Goal: Information Seeking & Learning: Learn about a topic

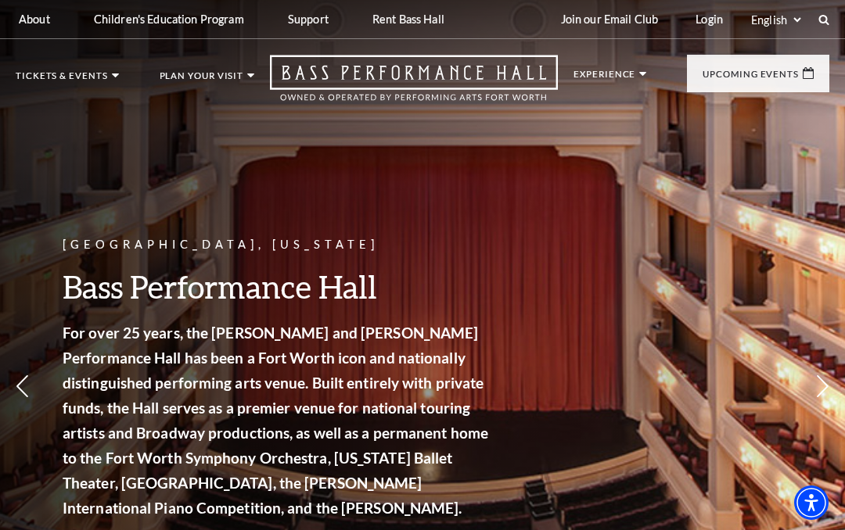
click at [134, 390] on link "Safety & Security" at bounding box center [91, 392] width 124 height 13
click at [52, 418] on link "FAQs" at bounding box center [45, 424] width 33 height 13
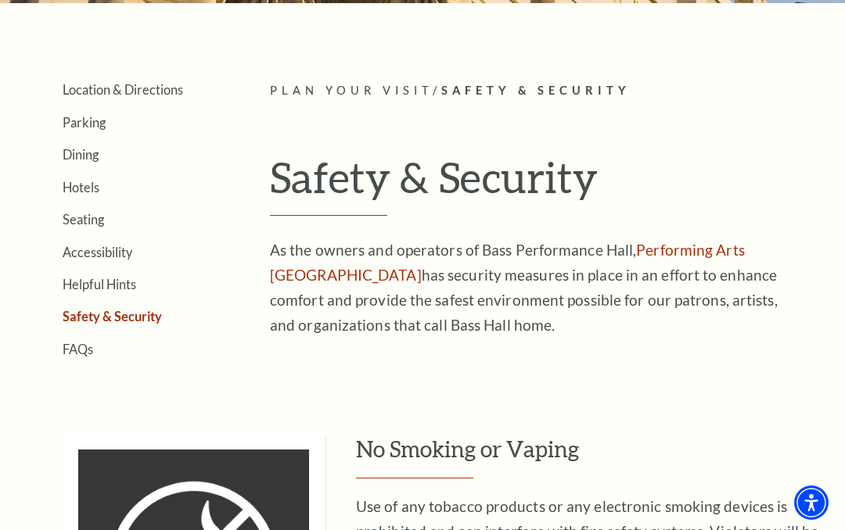
scroll to position [282, 0]
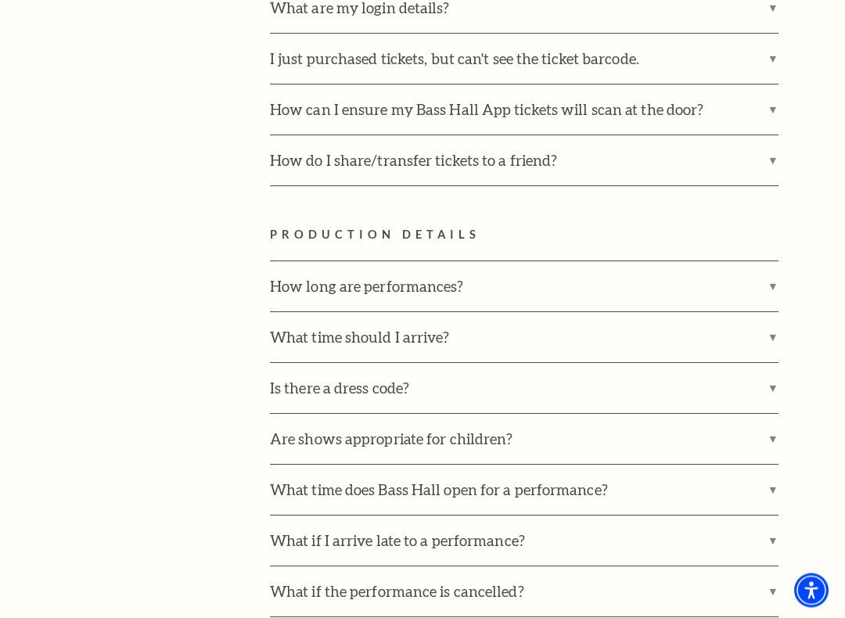
scroll to position [1663, 0]
click at [774, 261] on label "How long are performances?" at bounding box center [524, 286] width 509 height 50
click at [0, 0] on input "How long are performances?" at bounding box center [0, 0] width 0 height 0
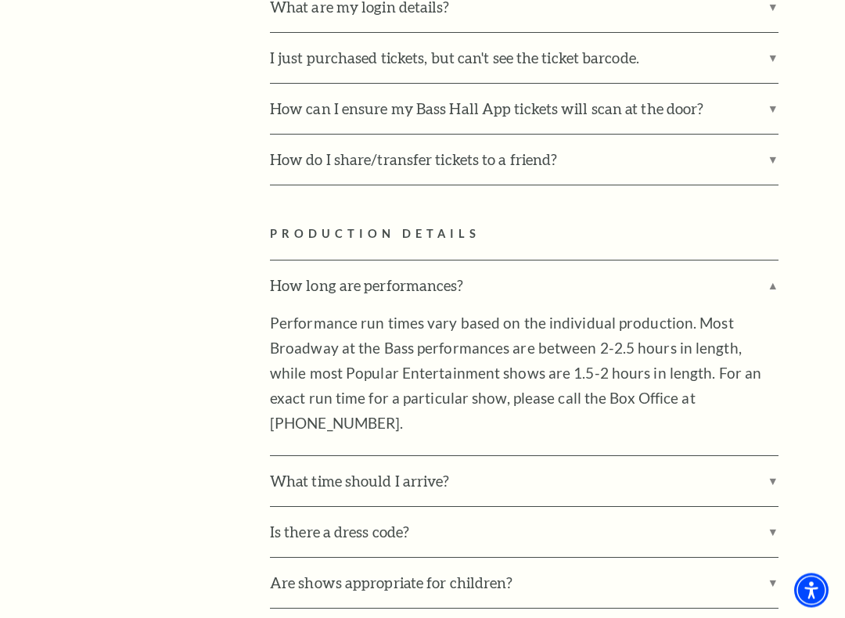
scroll to position [1663, 0]
click at [771, 261] on label "How long are performances?" at bounding box center [524, 286] width 509 height 50
click at [0, 0] on input "How long are performances?" at bounding box center [0, 0] width 0 height 0
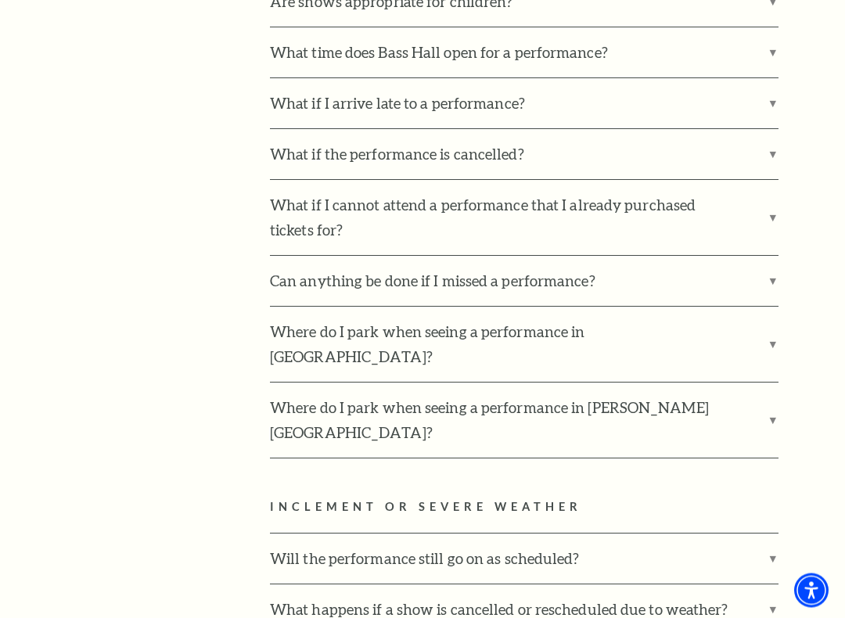
scroll to position [2100, 0]
click at [775, 307] on label "Where do I park when seeing a performance in Bass Performance Hall?" at bounding box center [524, 344] width 509 height 75
click at [0, 0] on input "Where do I park when seeing a performance in Bass Performance Hall?" at bounding box center [0, 0] width 0 height 0
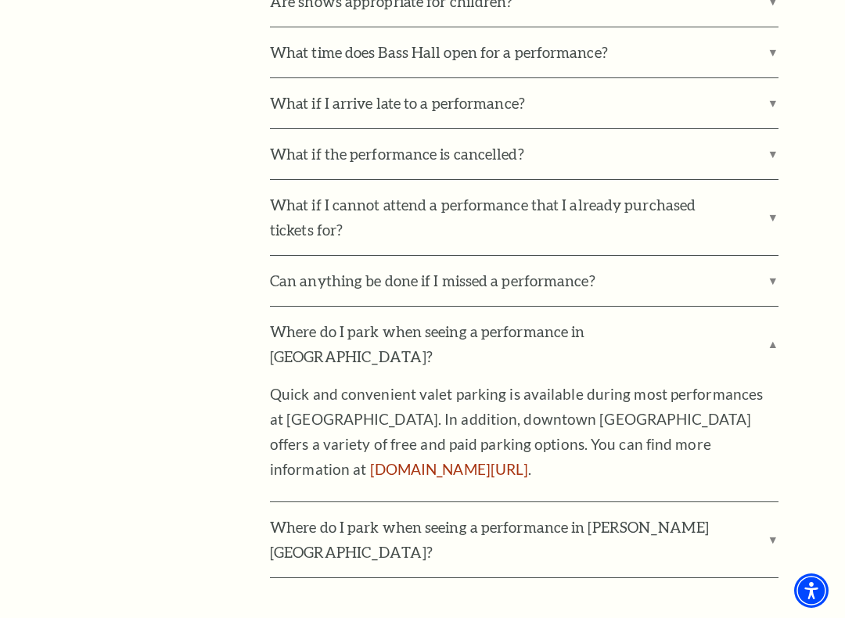
click at [777, 307] on label "Where do I park when seeing a performance in Bass Performance Hall?" at bounding box center [524, 344] width 509 height 75
click at [0, 0] on input "Where do I park when seeing a performance in Bass Performance Hall?" at bounding box center [0, 0] width 0 height 0
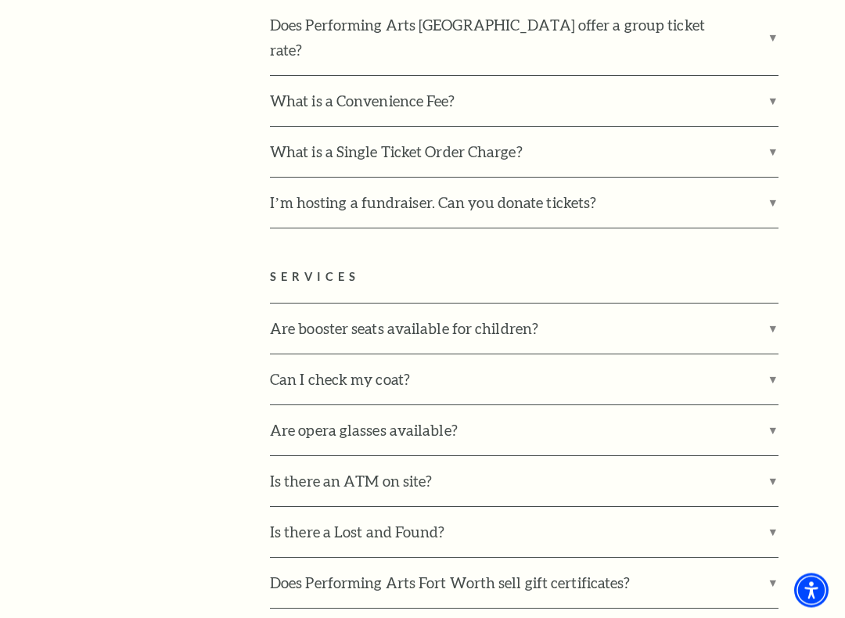
scroll to position [3115, 0]
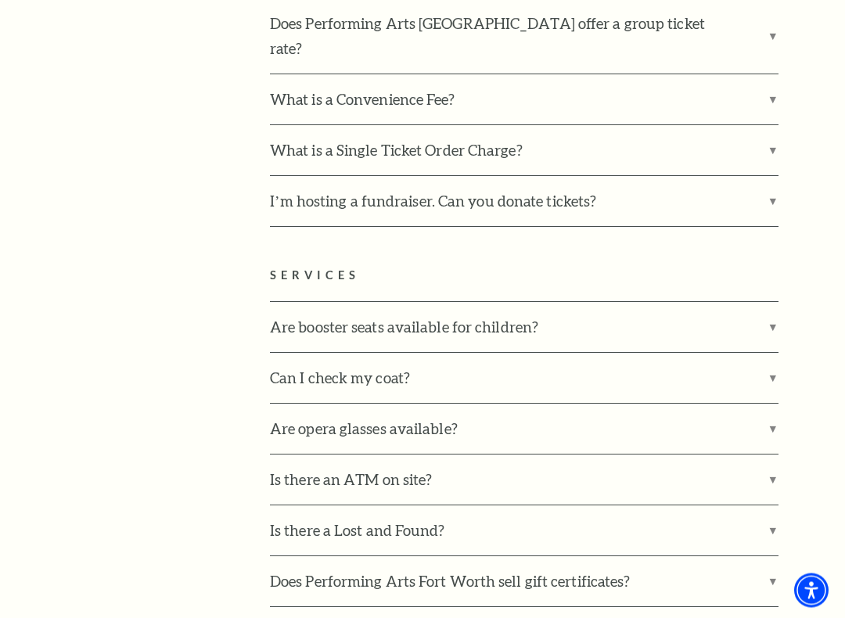
click at [772, 405] on label "Are opera glasses available?" at bounding box center [524, 430] width 509 height 50
click at [0, 0] on input "Are opera glasses available?" at bounding box center [0, 0] width 0 height 0
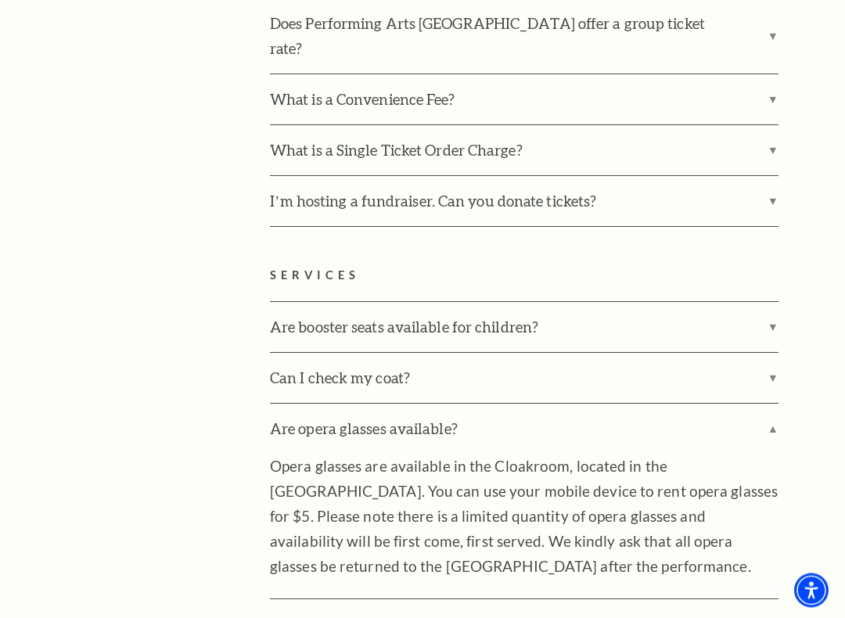
scroll to position [3116, 0]
click at [775, 404] on label "Are opera glasses available?" at bounding box center [524, 429] width 509 height 50
click at [0, 0] on input "Are opera glasses available?" at bounding box center [0, 0] width 0 height 0
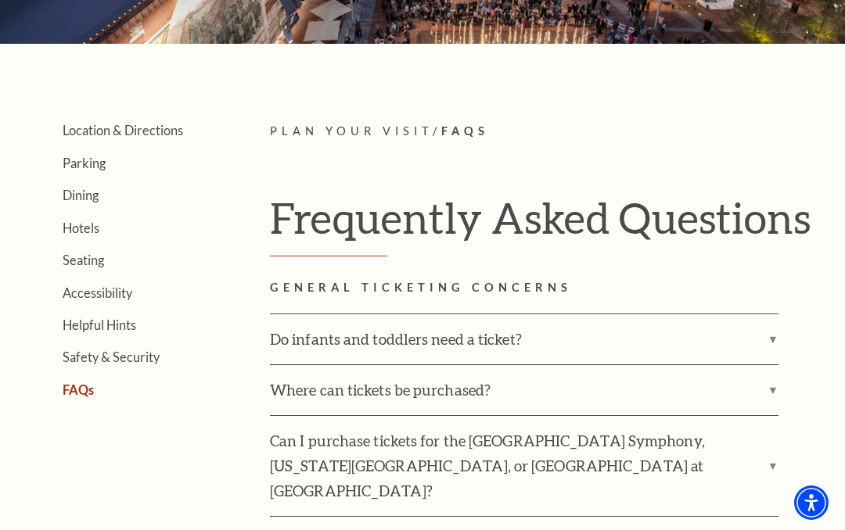
scroll to position [239, 0]
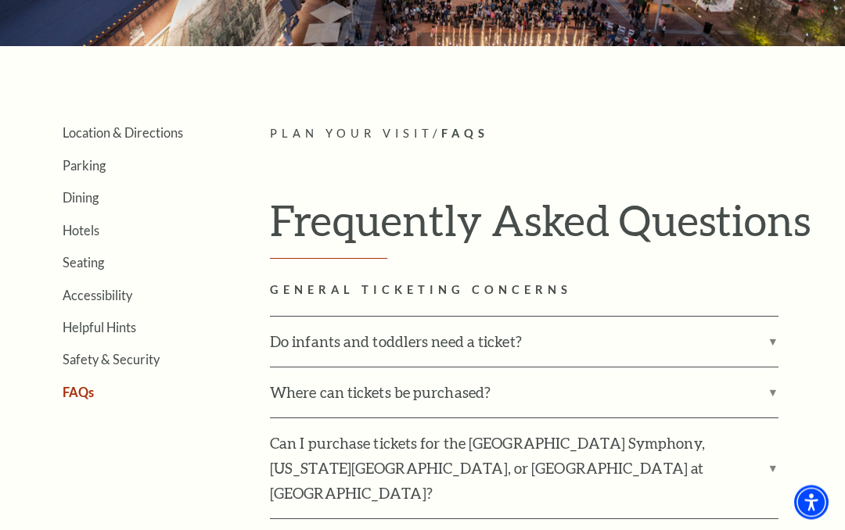
click at [147, 353] on link "Safety & Security" at bounding box center [111, 360] width 97 height 15
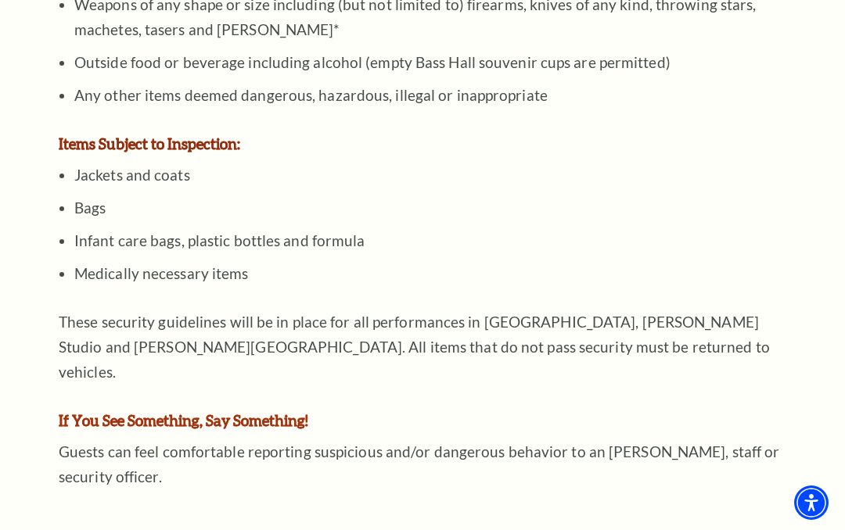
scroll to position [1465, 0]
